Goal: Task Accomplishment & Management: Manage account settings

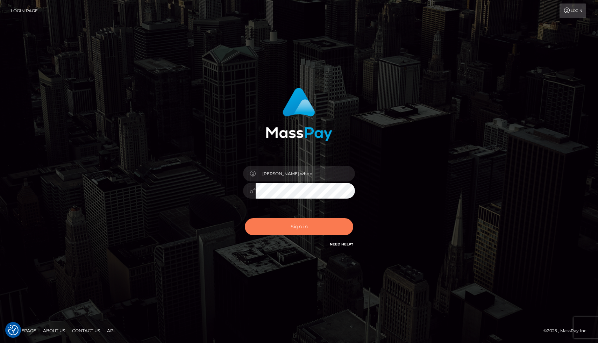
click at [291, 232] on button "Sign in" at bounding box center [299, 226] width 108 height 17
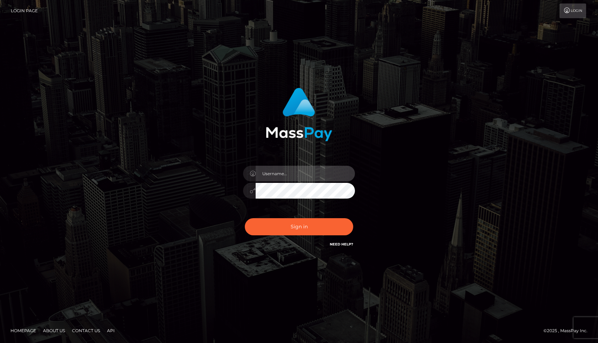
type input "[PERSON_NAME].whop"
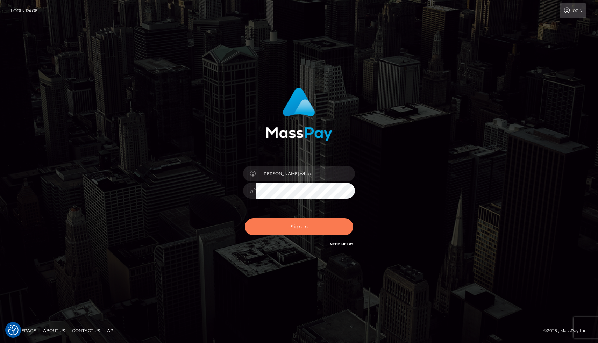
click at [295, 230] on button "Sign in" at bounding box center [299, 226] width 108 height 17
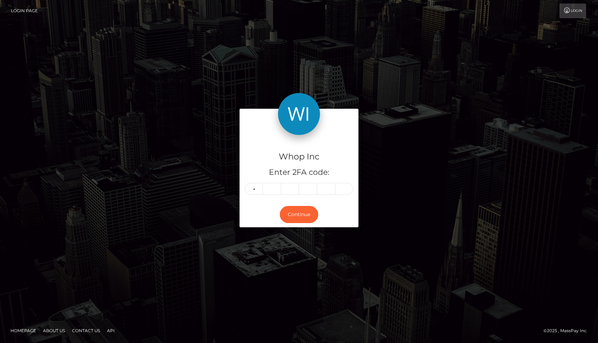
type input "1"
type input "0"
type input "2"
type input "6"
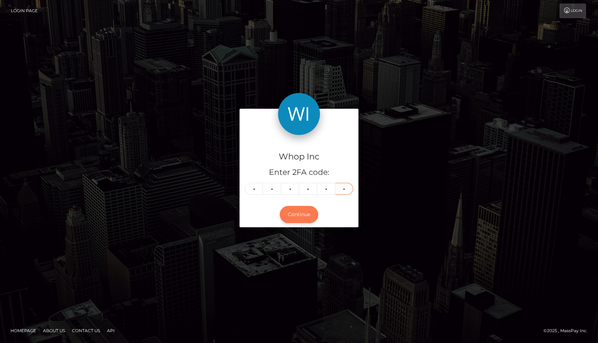
type input "1"
click at [296, 215] on button "Continue" at bounding box center [299, 214] width 38 height 17
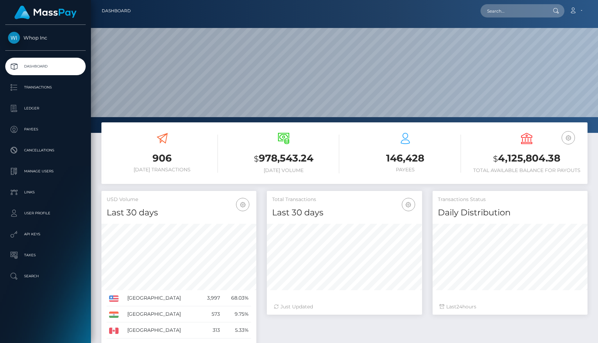
scroll to position [124, 155]
